Goal: Check status

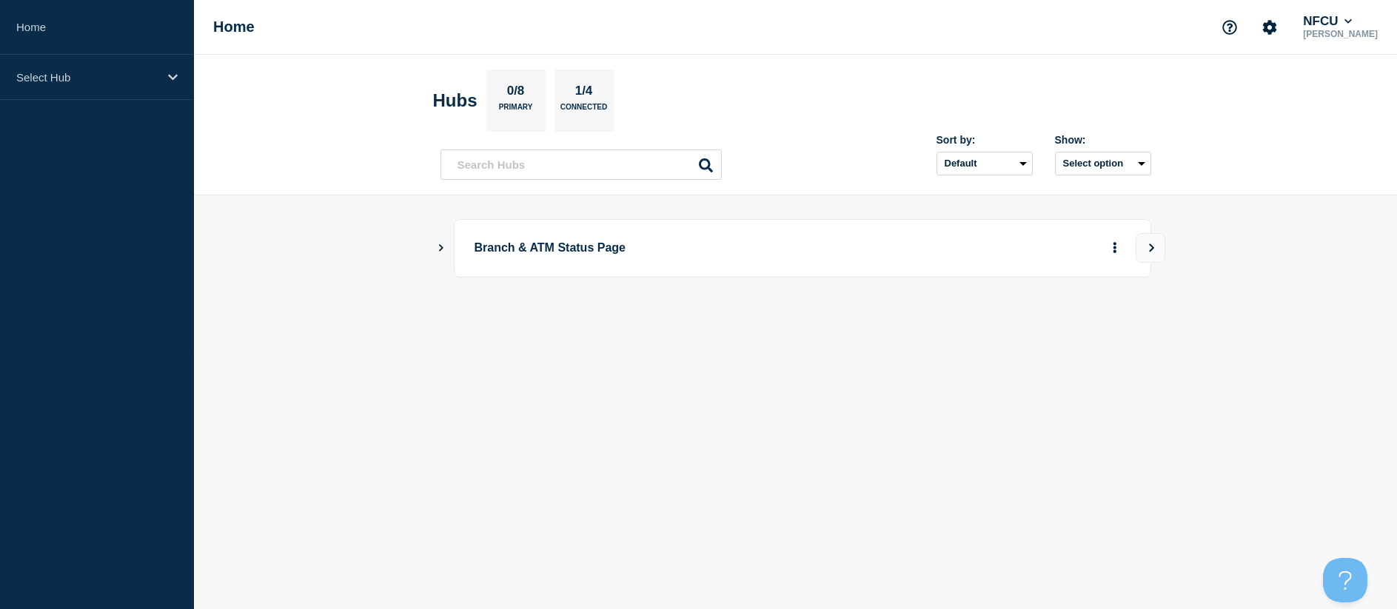
click at [440, 249] on icon "Show Connected Hubs" at bounding box center [441, 247] width 10 height 7
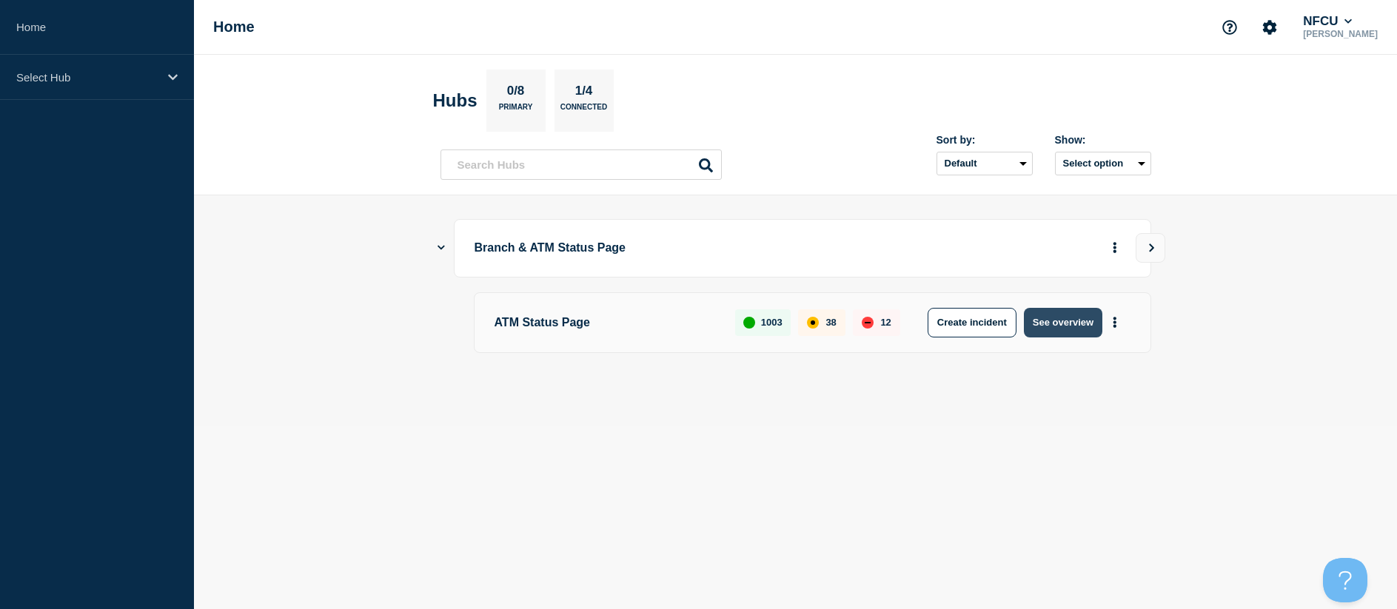
click at [1094, 323] on button "See overview" at bounding box center [1063, 323] width 78 height 30
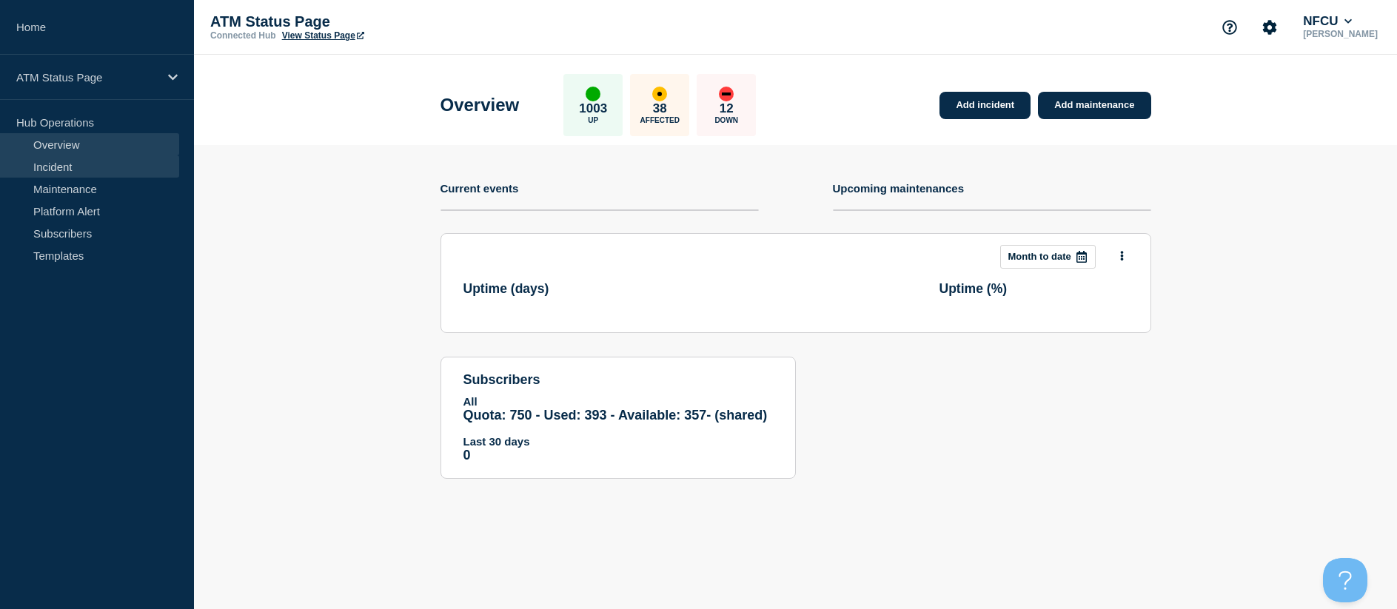
click at [61, 176] on link "Incident" at bounding box center [89, 166] width 179 height 22
